Goal: Information Seeking & Learning: Learn about a topic

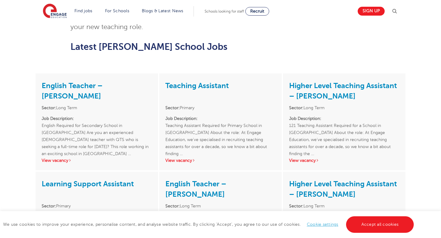
scroll to position [712, 0]
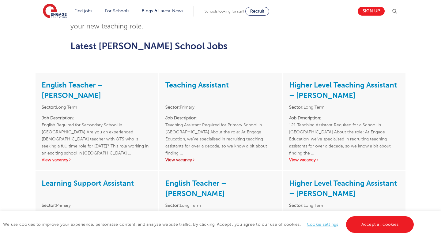
click at [169, 158] on link "View vacancy" at bounding box center [180, 160] width 30 height 5
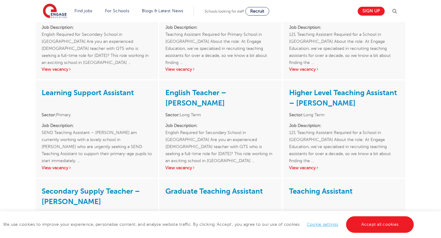
scroll to position [805, 0]
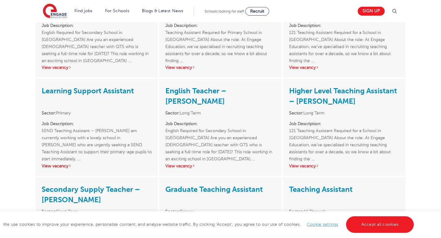
click at [62, 164] on link "View vacancy" at bounding box center [57, 166] width 30 height 5
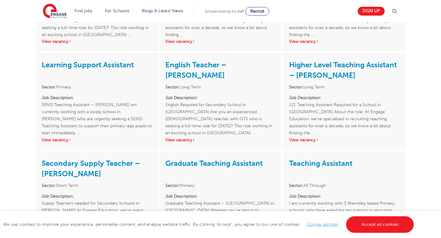
scroll to position [836, 0]
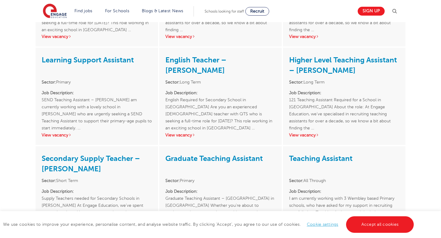
click at [301, 231] on link "View vacancy" at bounding box center [304, 233] width 30 height 5
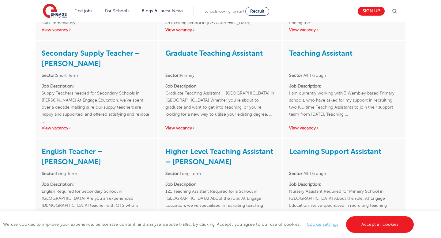
scroll to position [944, 0]
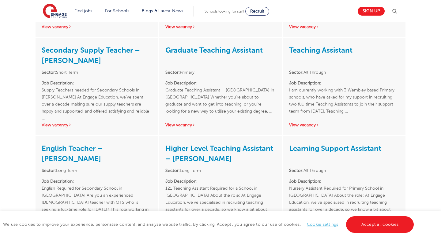
click at [302, 221] on link "View vacancy" at bounding box center [304, 223] width 30 height 5
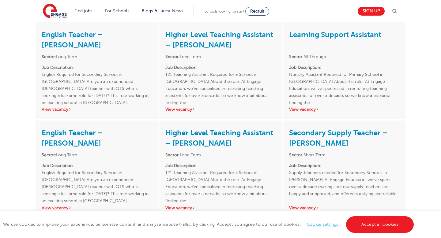
scroll to position [1058, 0]
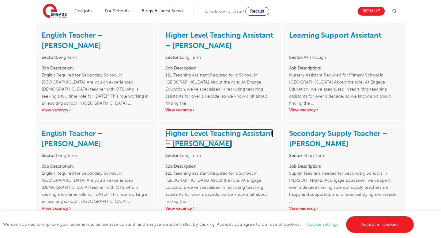
click at [234, 129] on link "Higher Level Teaching Assistant – Brent" at bounding box center [219, 138] width 108 height 19
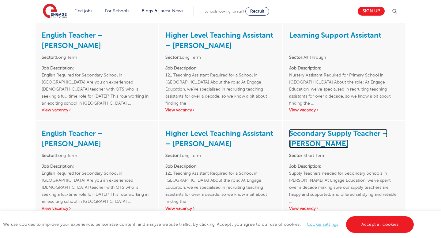
click at [326, 129] on link "Secondary Supply Teacher – Brent" at bounding box center [338, 138] width 98 height 19
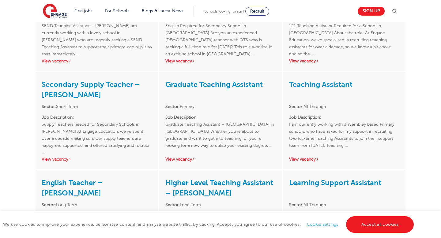
scroll to position [912, 0]
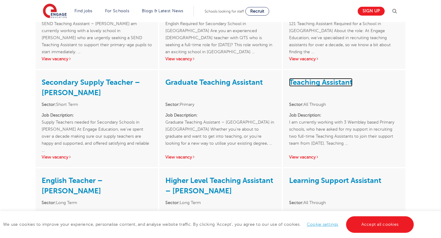
click at [325, 78] on link "Teaching Assistant" at bounding box center [320, 82] width 63 height 9
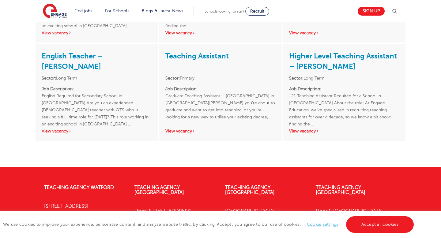
scroll to position [1222, 0]
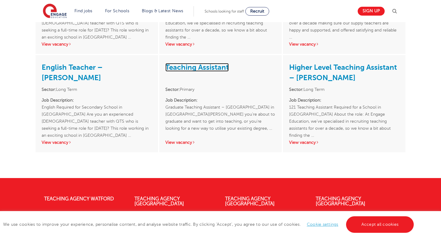
click at [195, 63] on link "Teaching Assistant" at bounding box center [196, 67] width 63 height 9
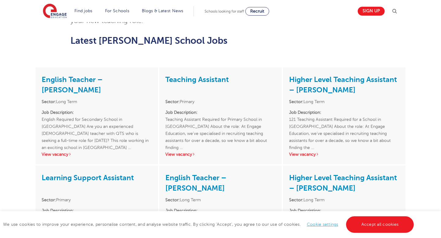
scroll to position [718, 0]
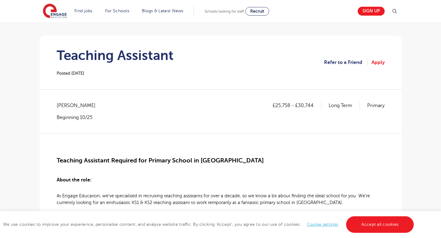
scroll to position [44, 0]
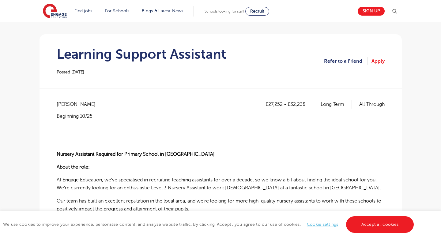
scroll to position [53, 0]
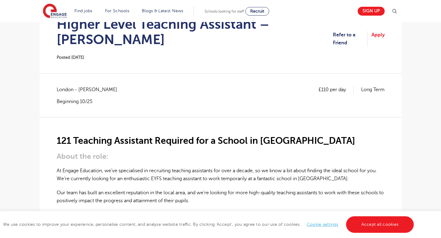
scroll to position [72, 0]
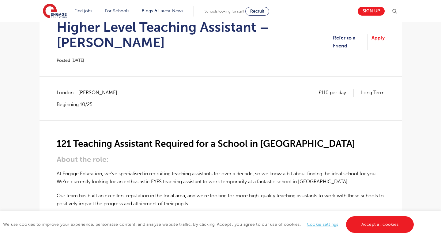
click at [369, 89] on p "Long Term" at bounding box center [373, 93] width 24 height 8
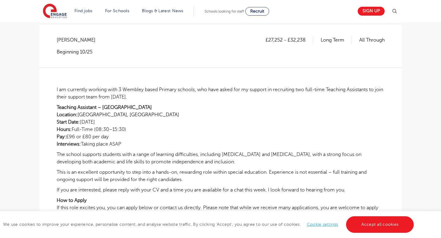
scroll to position [111, 0]
